Goal: Task Accomplishment & Management: Use online tool/utility

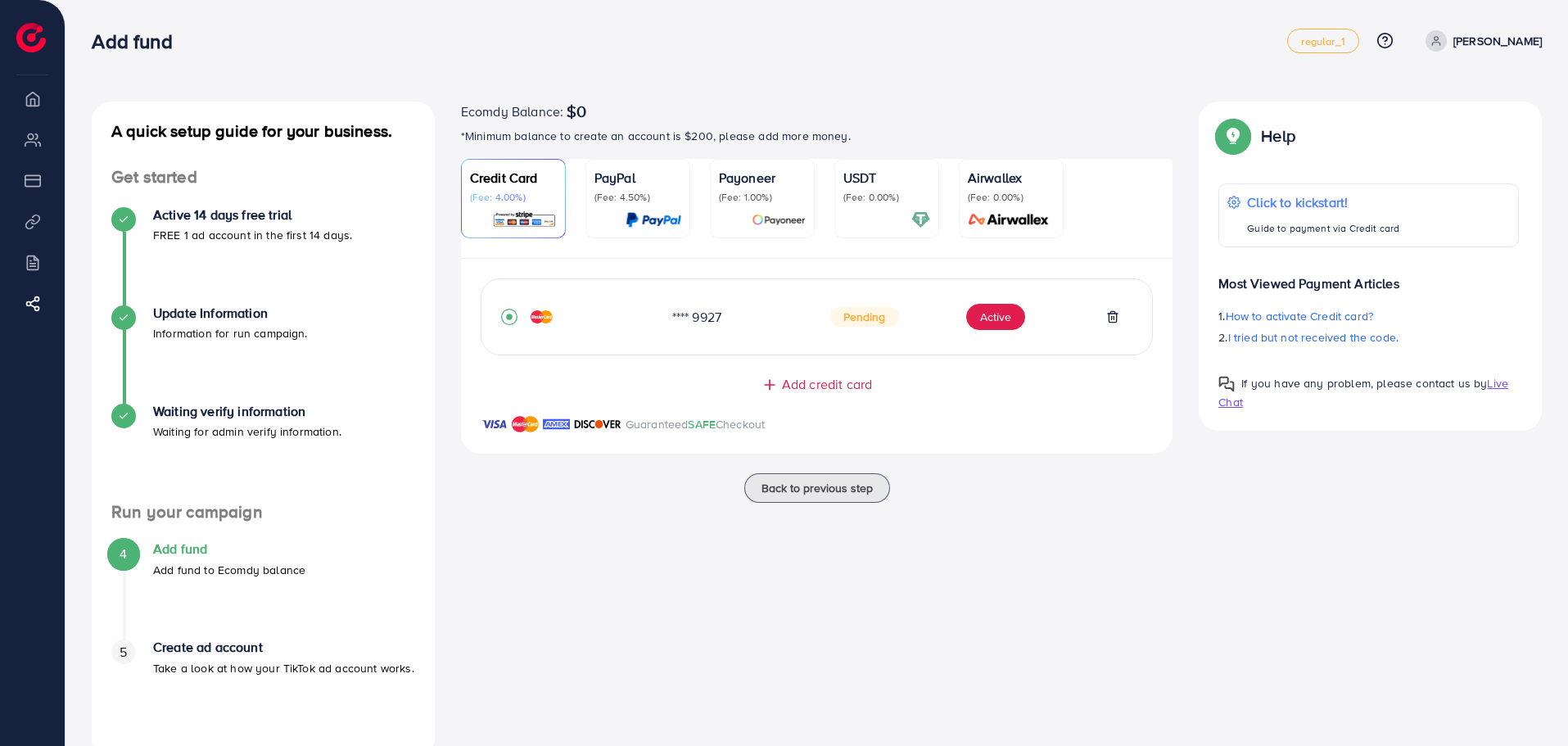
click at [44, 36] on img at bounding box center [31, 37] width 30 height 30
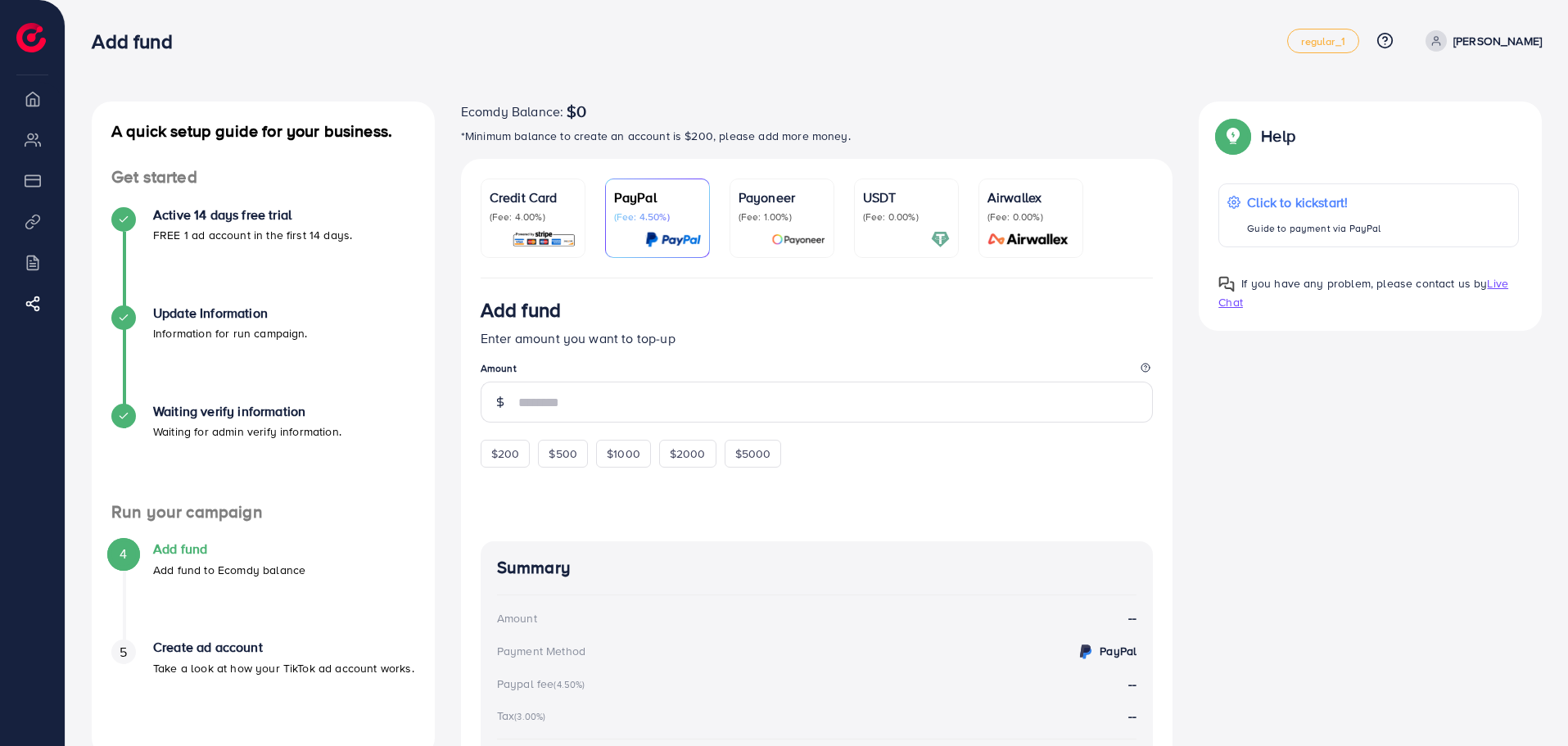
click at [505, 203] on p "Credit Card" at bounding box center [533, 197] width 86 height 19
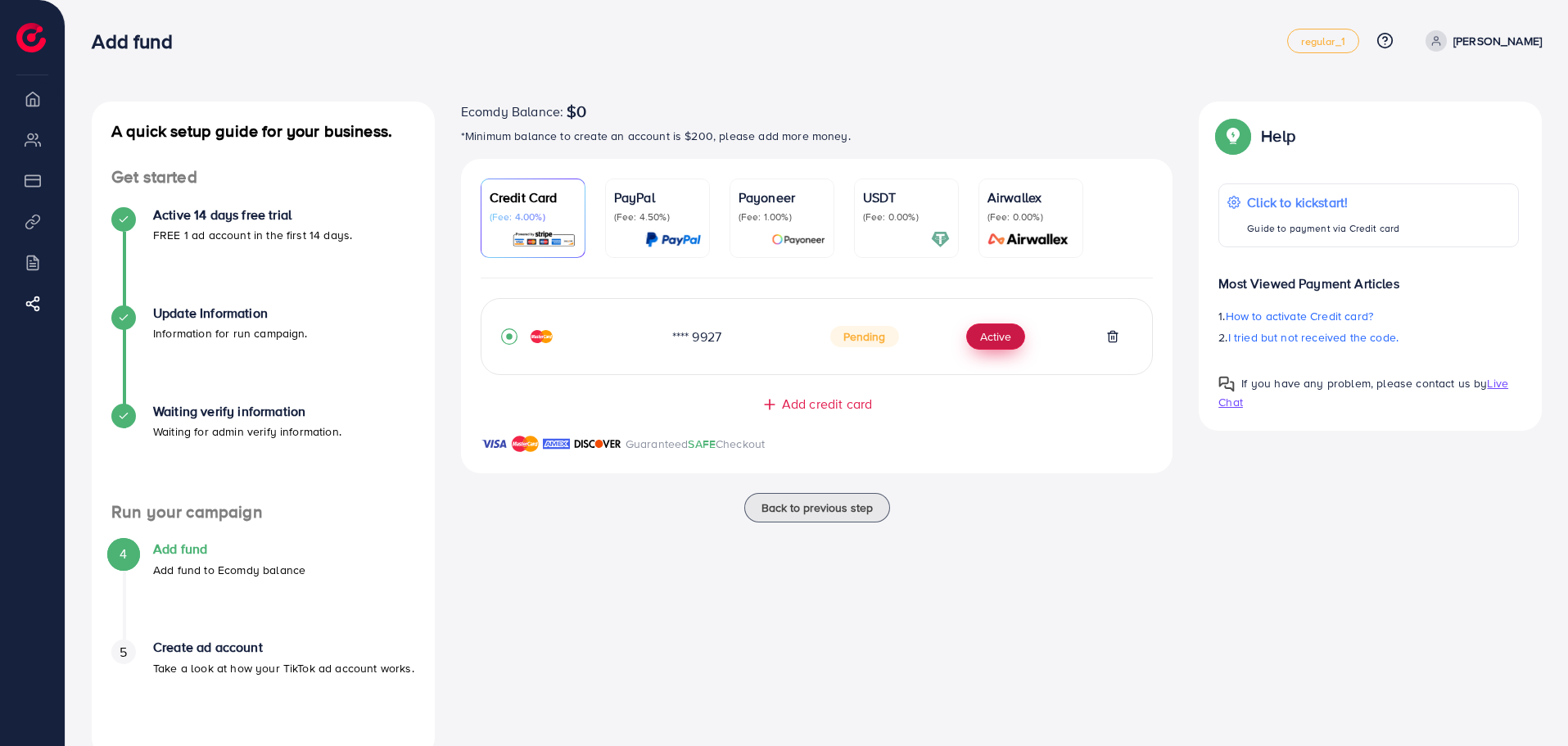
click at [1008, 339] on button "Active" at bounding box center [996, 337] width 59 height 26
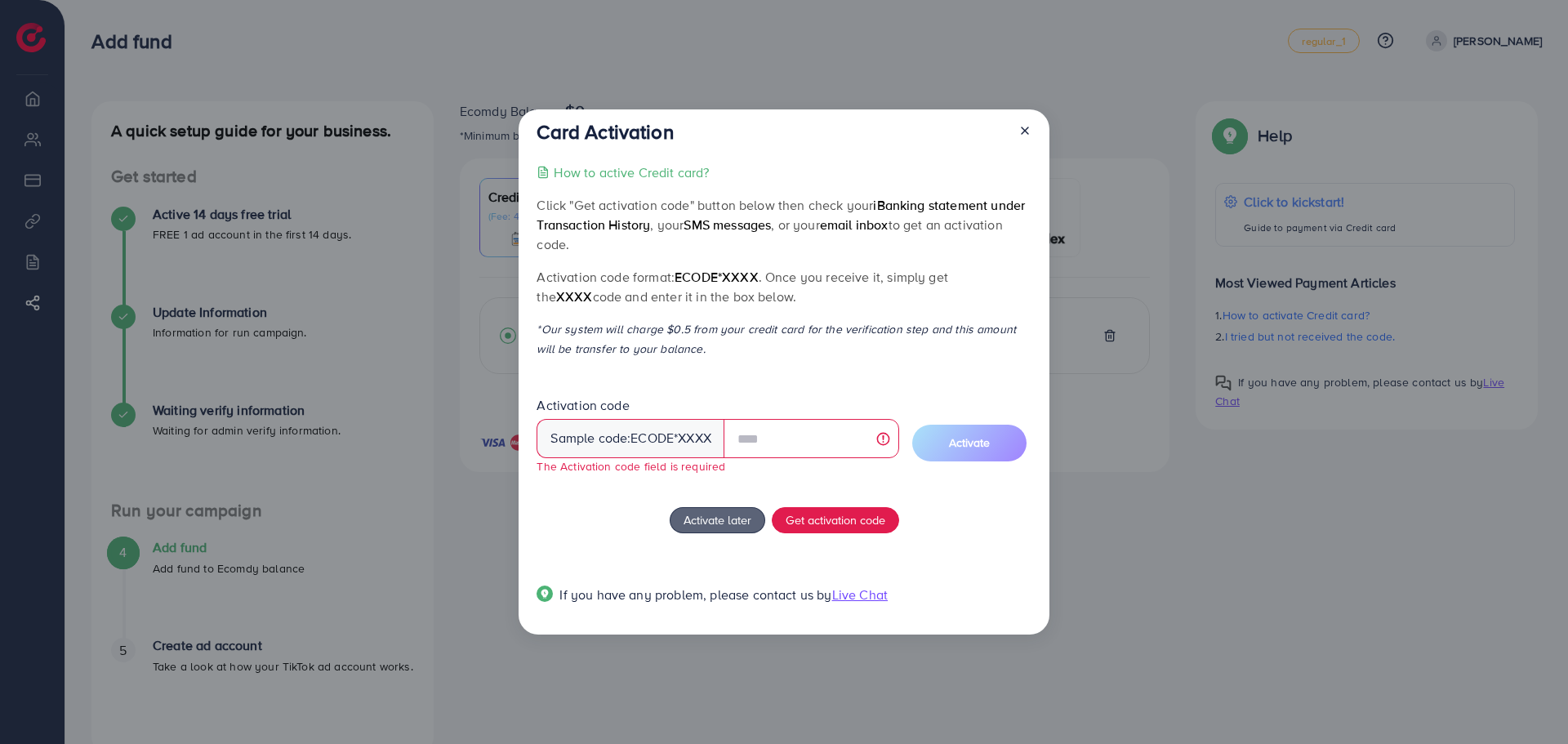
click at [672, 180] on p "How to active Credit card?" at bounding box center [631, 172] width 156 height 19
click at [787, 436] on input "text" at bounding box center [811, 439] width 176 height 39
click at [839, 517] on span "Get activation code" at bounding box center [835, 520] width 100 height 17
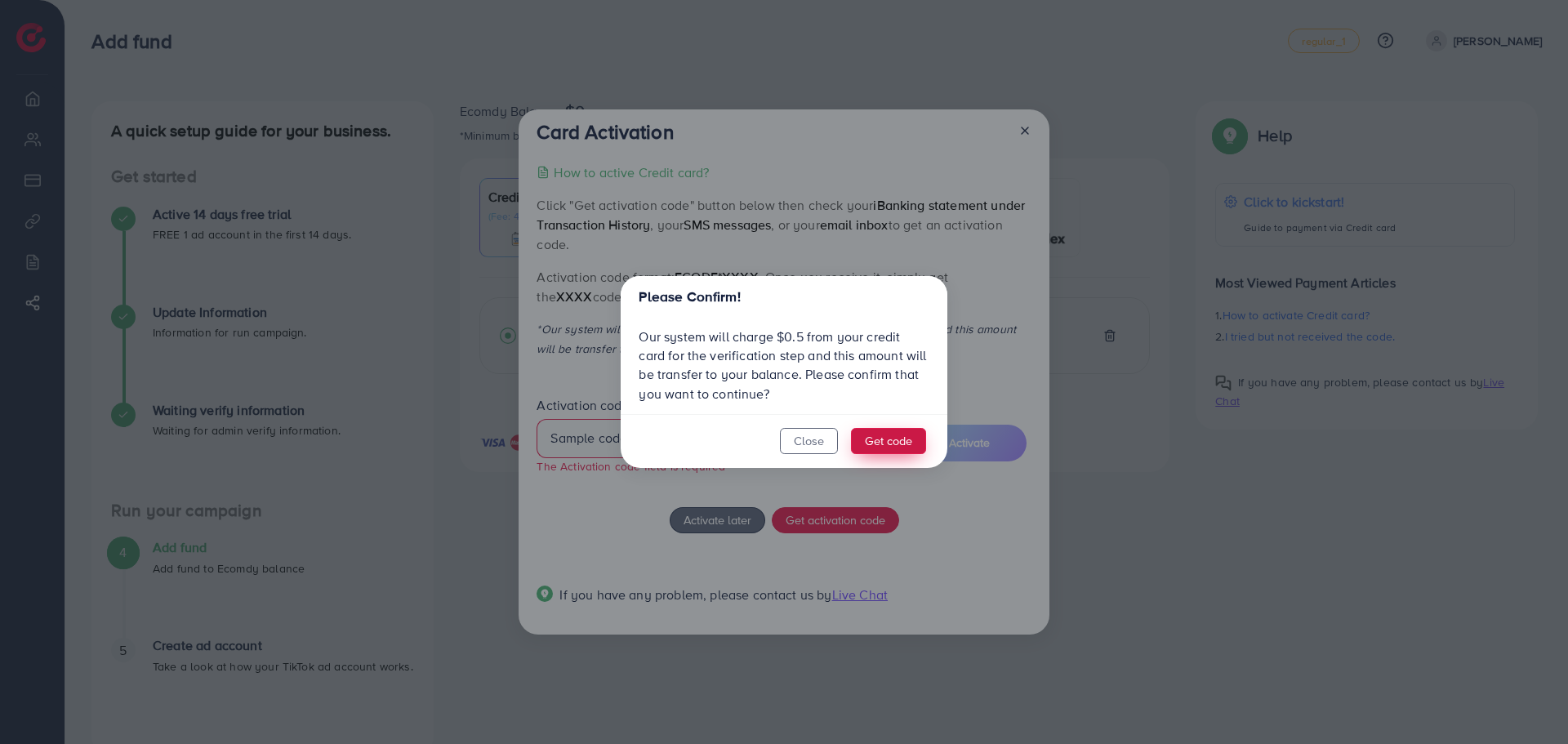
click at [884, 442] on button "Get code" at bounding box center [888, 440] width 75 height 26
